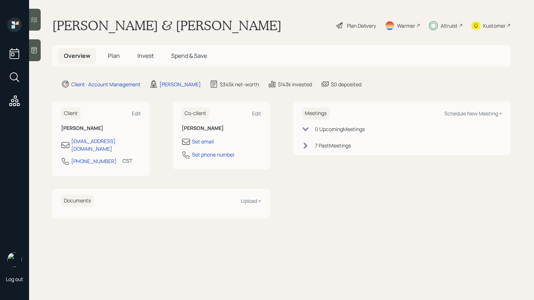
click at [37, 24] on div at bounding box center [35, 20] width 12 height 22
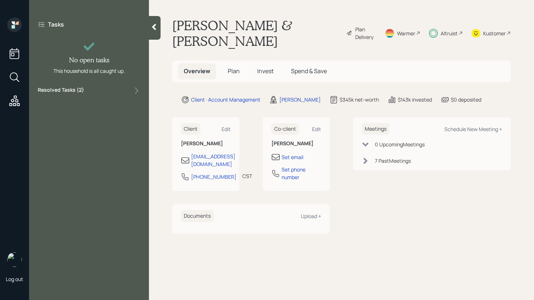
click at [85, 88] on div "Resolved Tasks ( 2 )" at bounding box center [89, 90] width 103 height 9
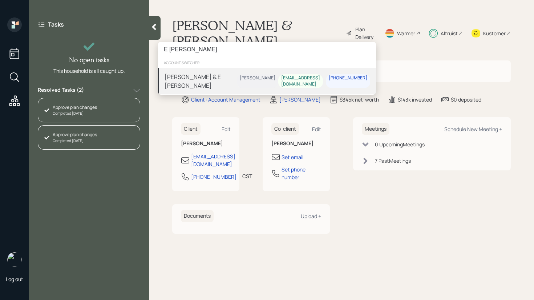
type input "E [PERSON_NAME]"
click at [225, 84] on div "[PERSON_NAME] & E [PERSON_NAME]" at bounding box center [201, 80] width 72 height 17
